Goal: Task Accomplishment & Management: Manage account settings

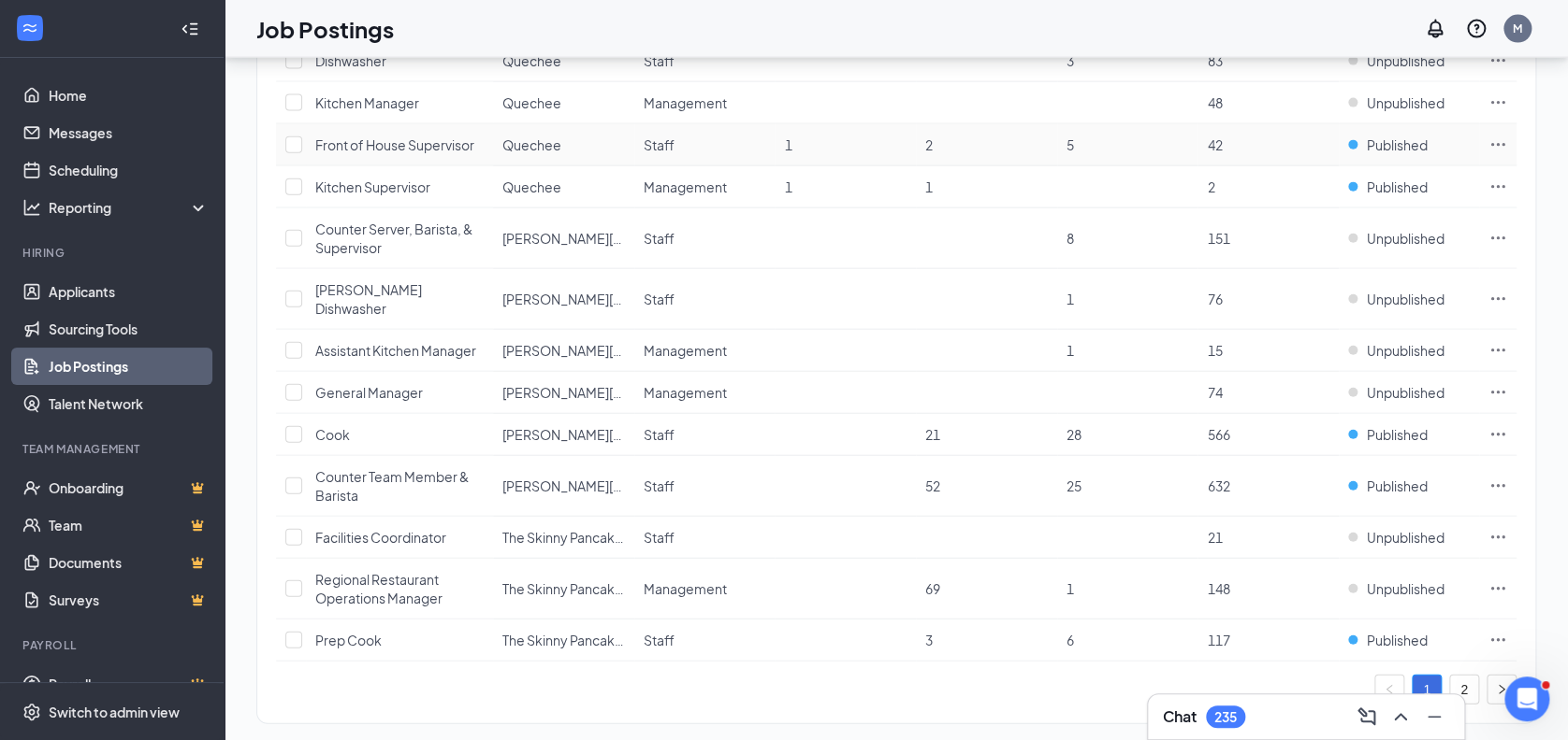
scroll to position [2078, 0]
click at [1497, 178] on icon "Ellipses" at bounding box center [1497, 187] width 19 height 19
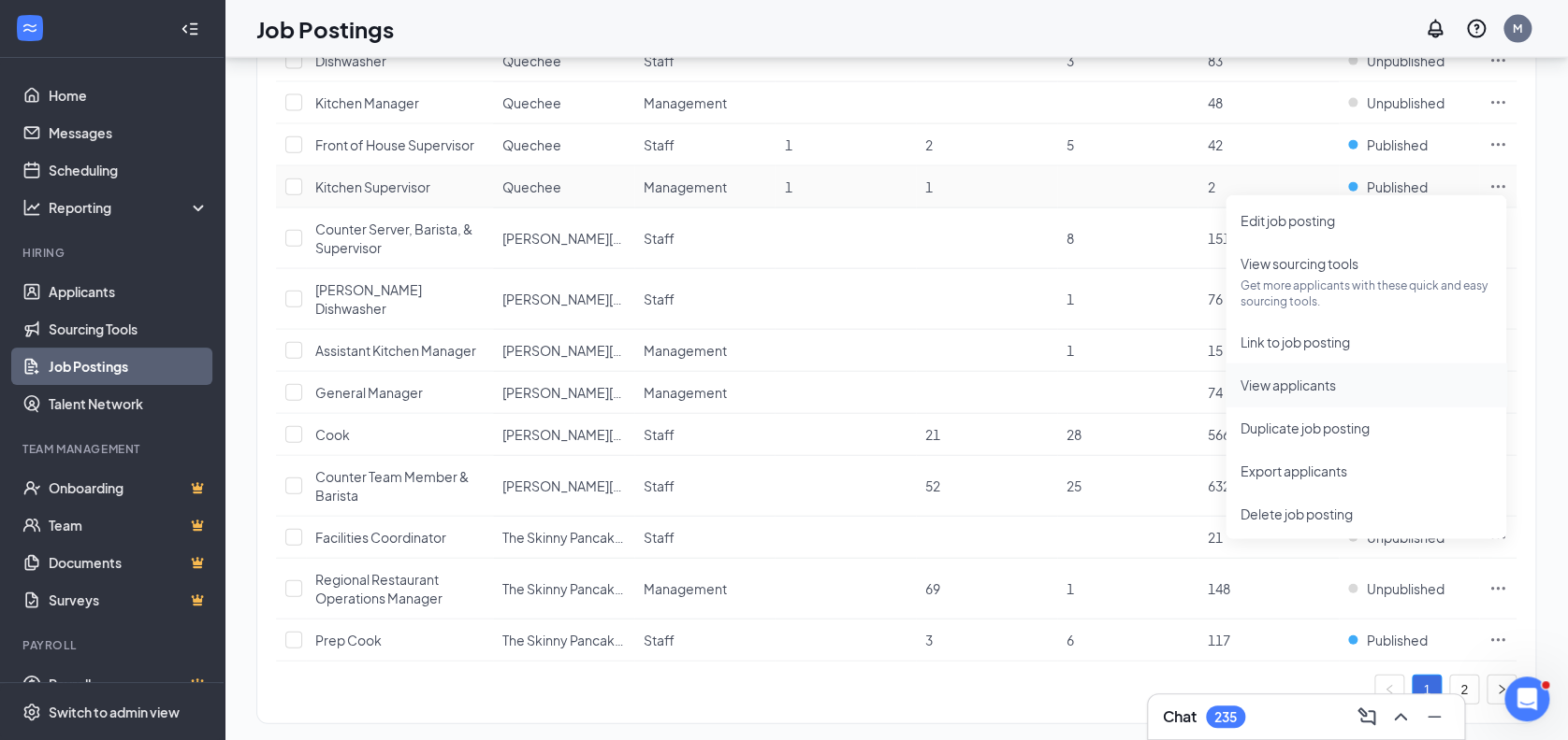
click at [1286, 389] on span "View applicants" at bounding box center [1288, 384] width 96 height 17
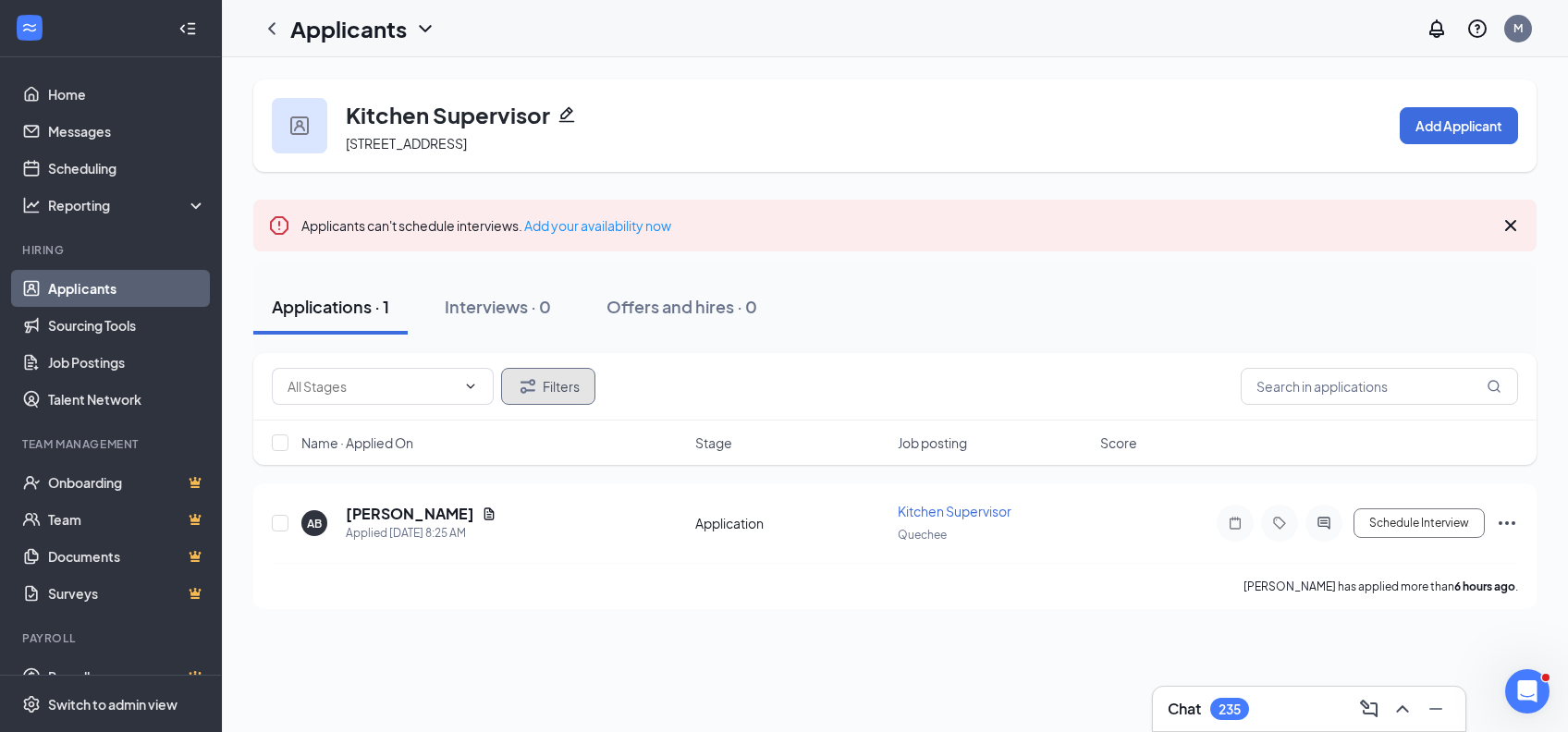
click at [552, 392] on button "Filters" at bounding box center [548, 387] width 95 height 37
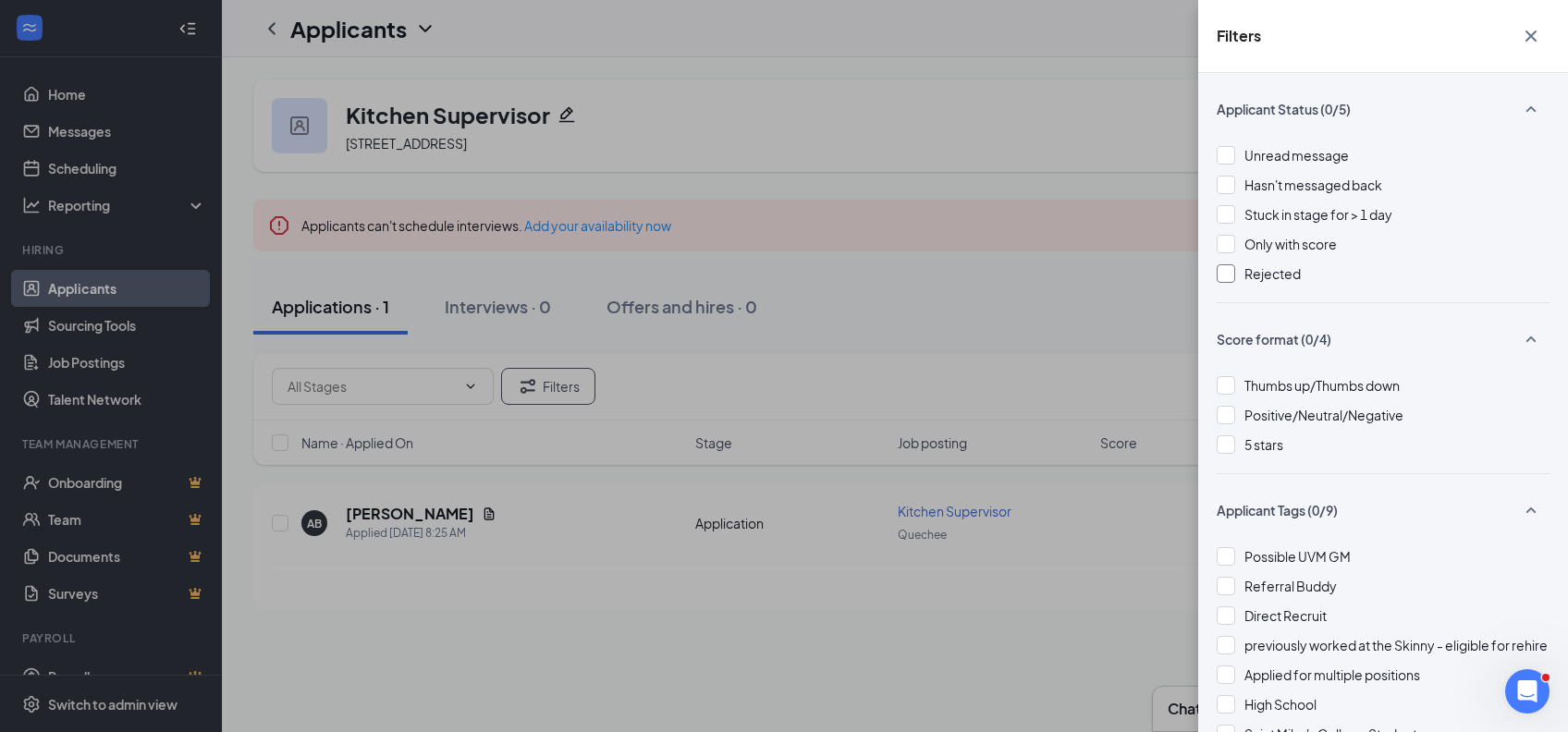
click at [1251, 266] on span "Rejected" at bounding box center [1273, 274] width 57 height 17
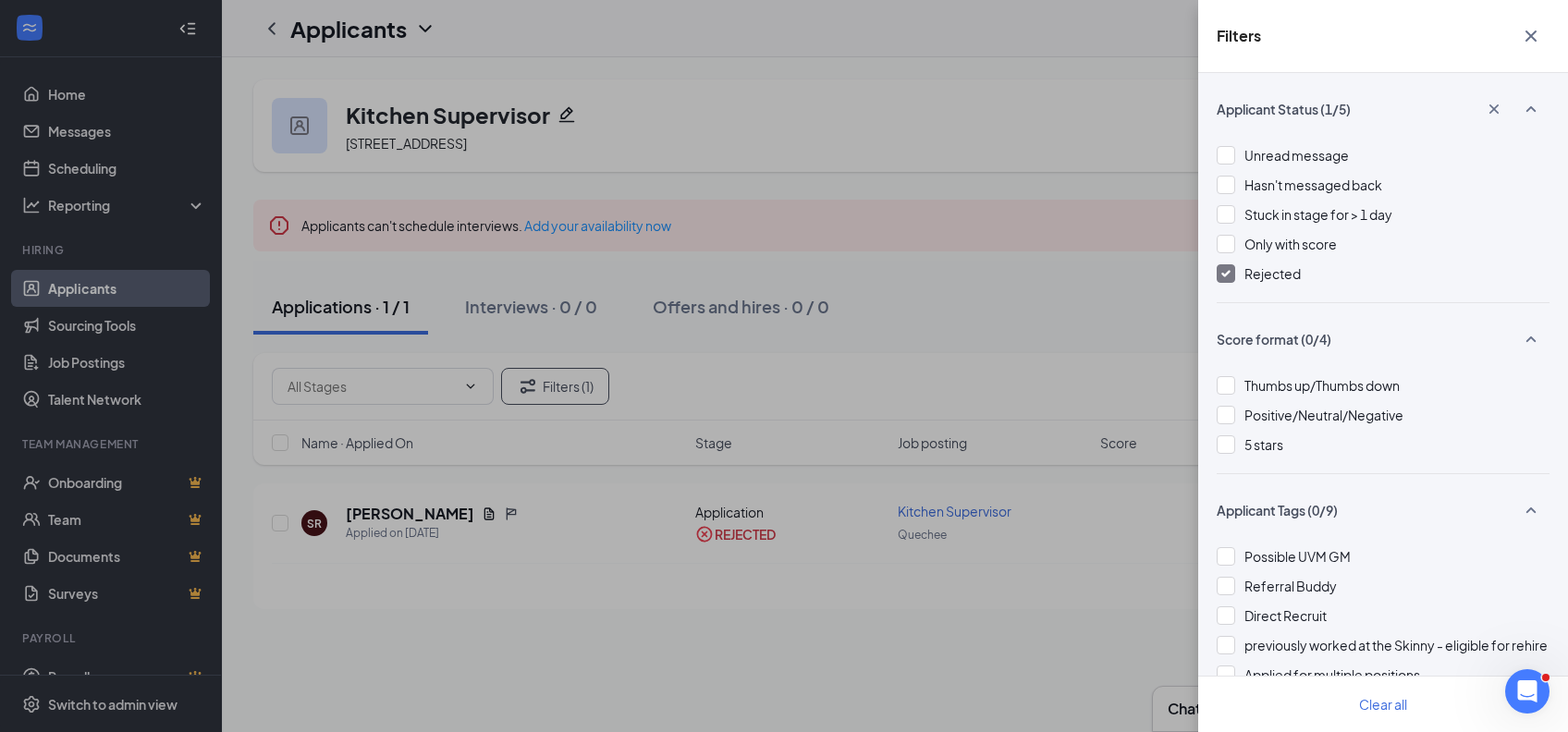
click at [1532, 43] on icon "Cross" at bounding box center [1530, 36] width 22 height 22
